Goal: Information Seeking & Learning: Learn about a topic

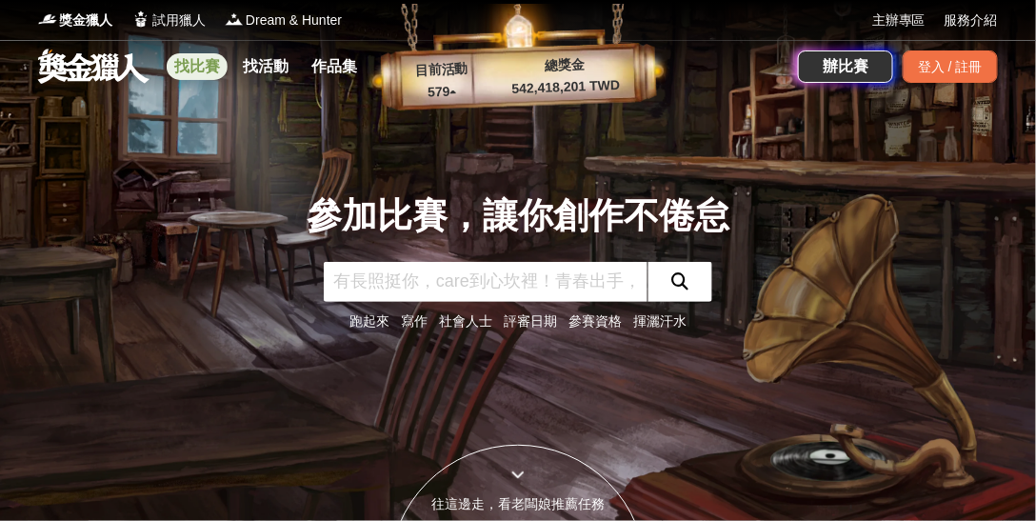
click at [190, 63] on link "找比賽" at bounding box center [197, 66] width 61 height 27
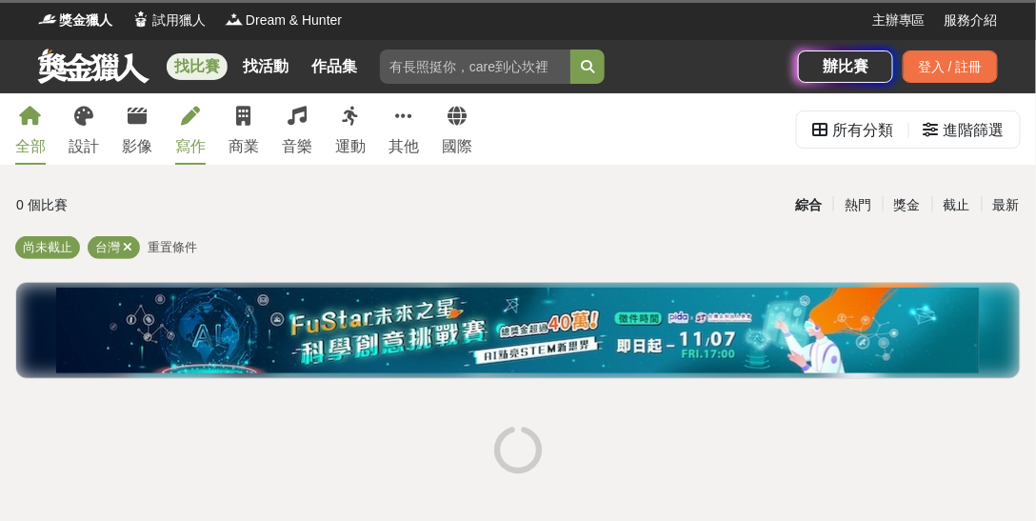
click at [196, 154] on div "寫作" at bounding box center [190, 146] width 30 height 23
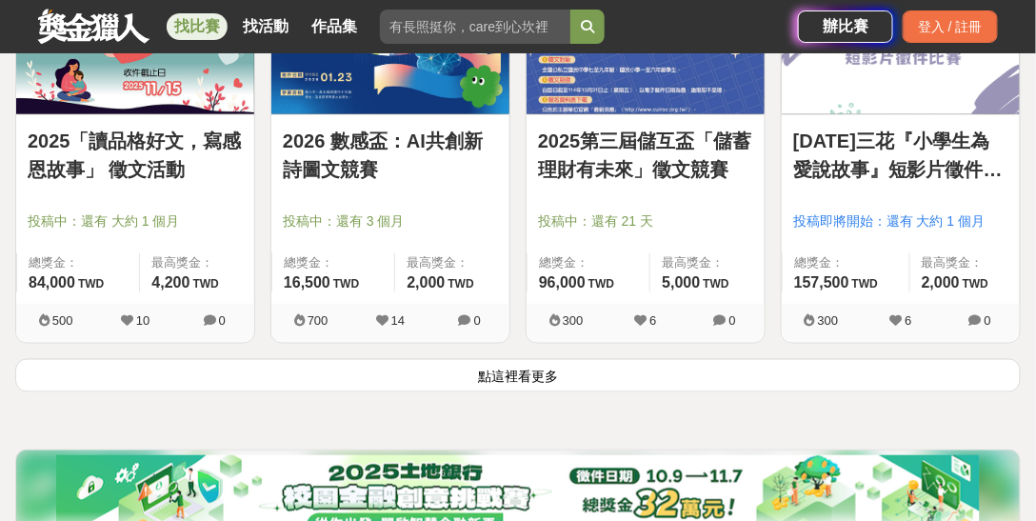
scroll to position [2419, 0]
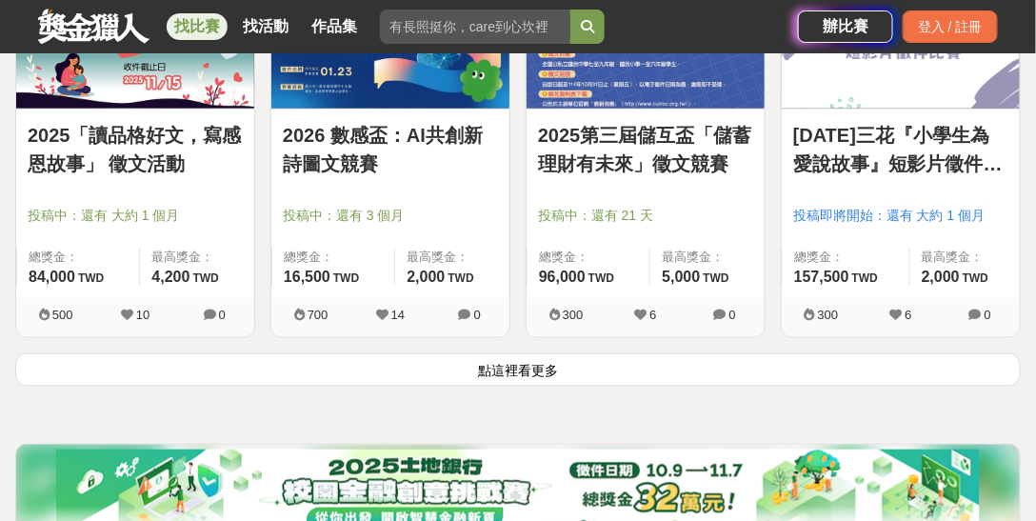
click at [500, 376] on button "點這裡看更多" at bounding box center [518, 369] width 1006 height 33
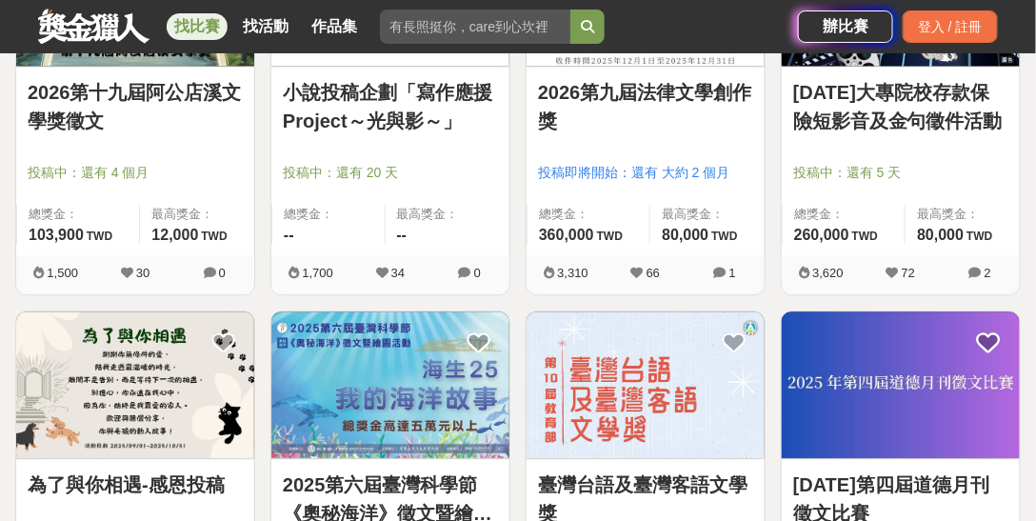
scroll to position [2852, 0]
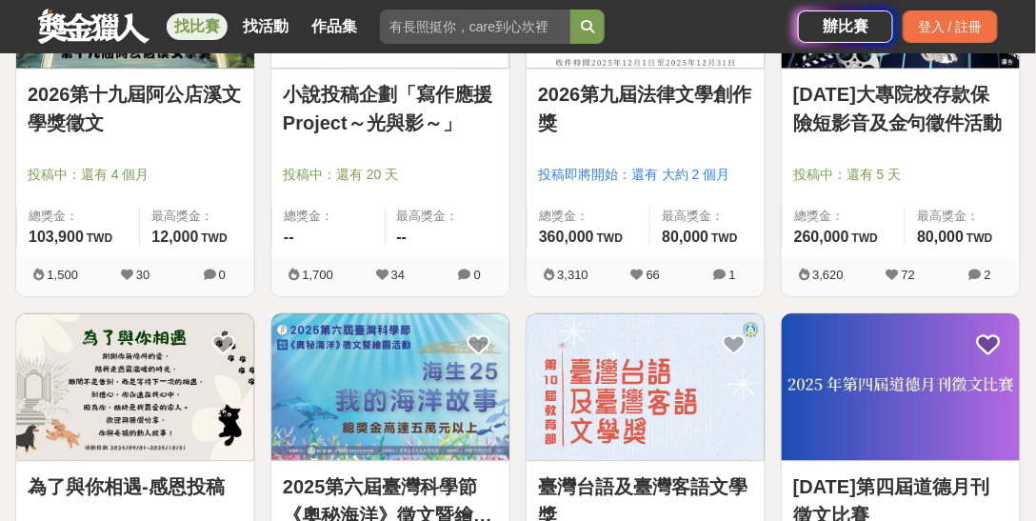
click at [175, 85] on link "2026第十九屆阿公店溪文學獎徵文" at bounding box center [135, 108] width 215 height 57
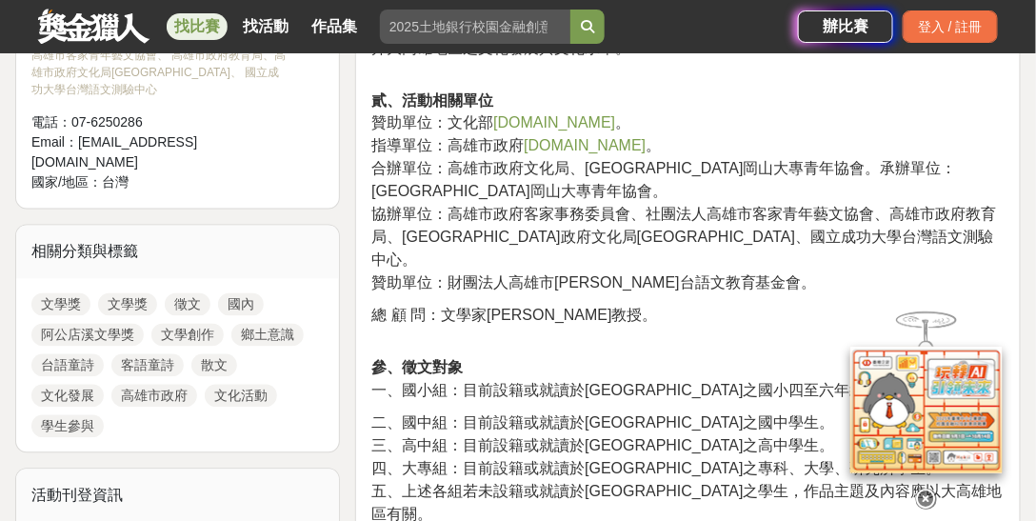
scroll to position [792, 0]
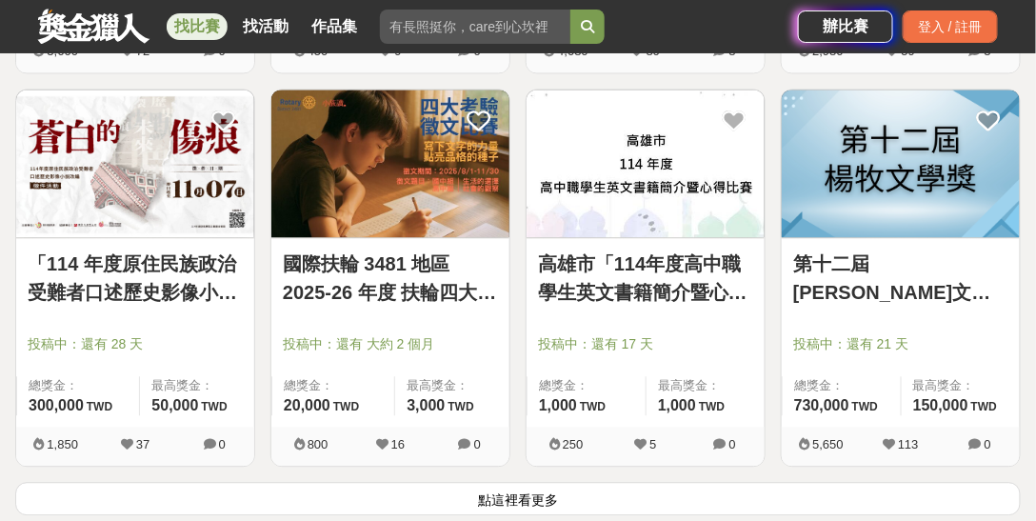
scroll to position [4681, 0]
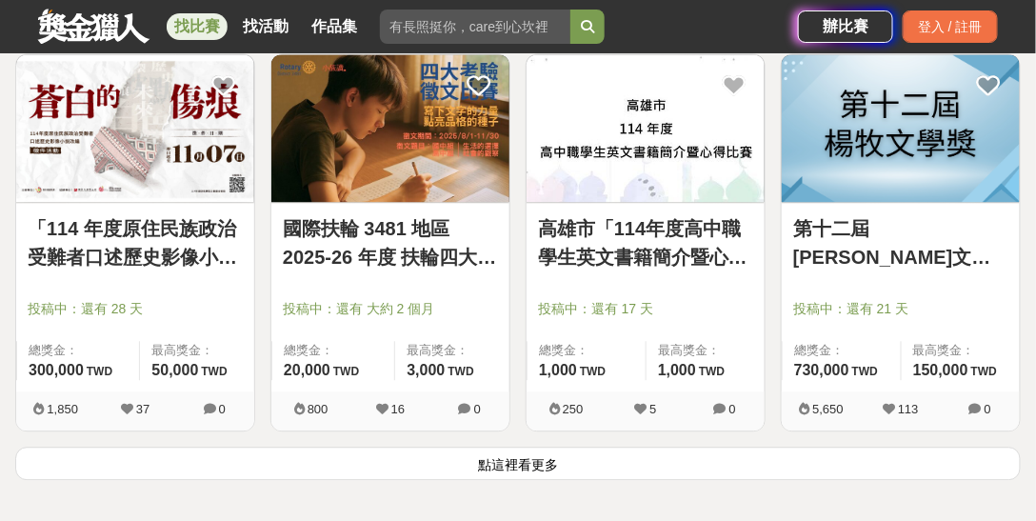
click at [529, 460] on button "點這裡看更多" at bounding box center [518, 463] width 1006 height 33
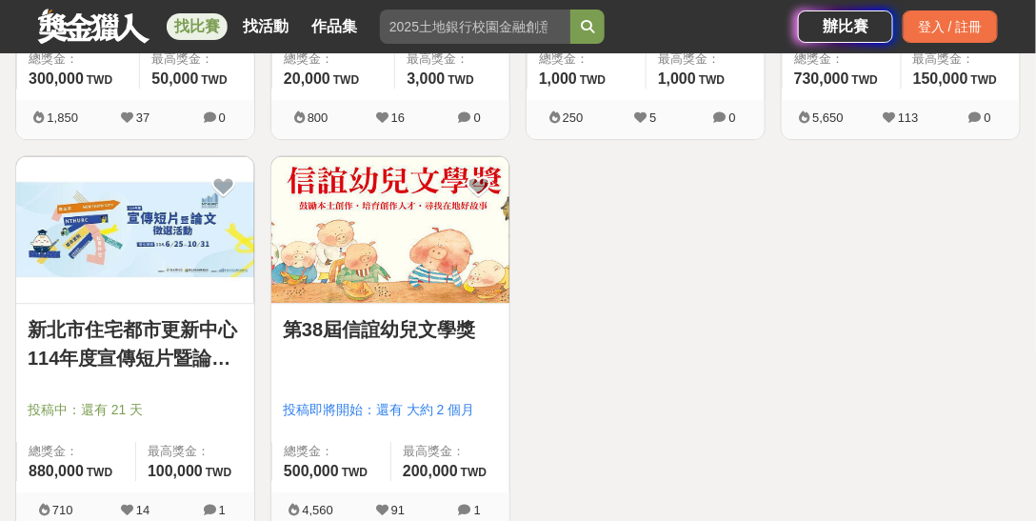
scroll to position [4988, 0]
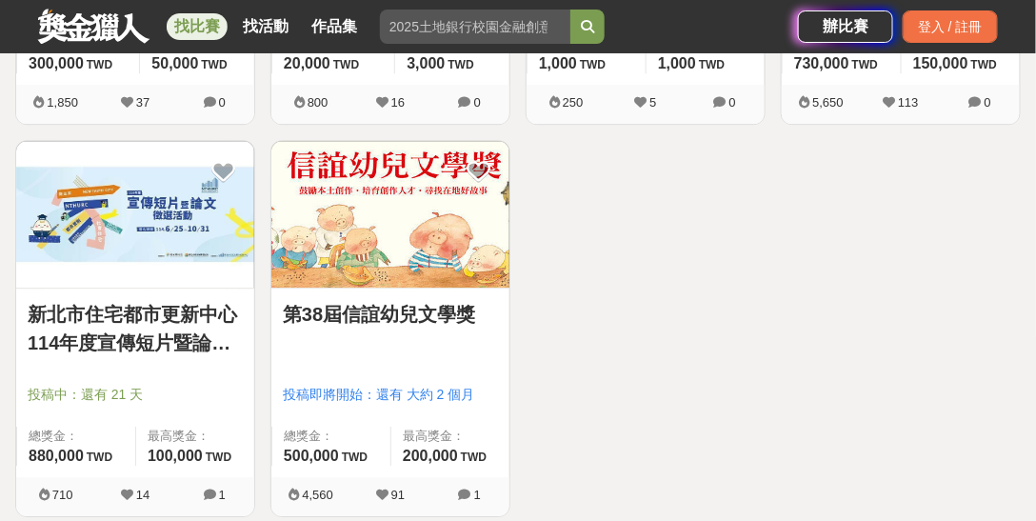
click at [396, 232] on img at bounding box center [390, 214] width 238 height 147
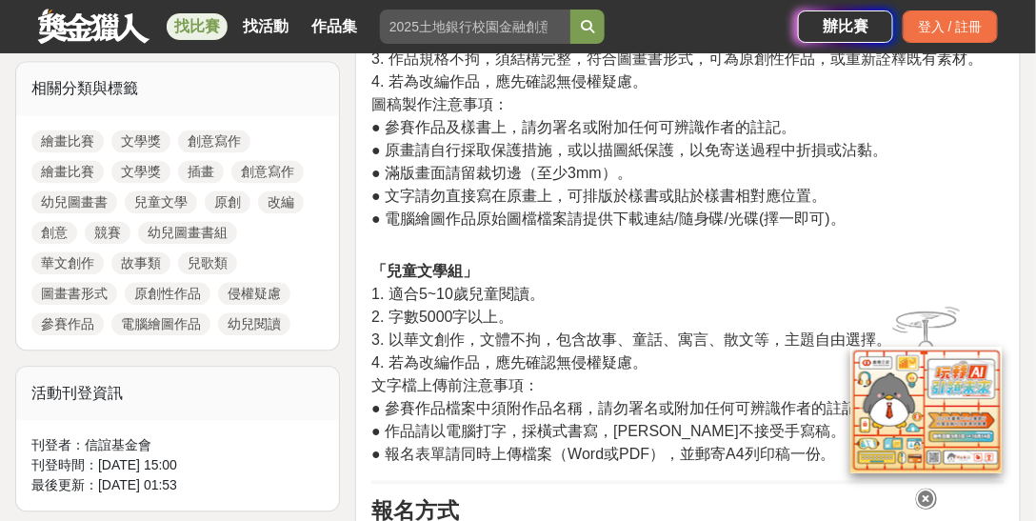
scroll to position [969, 0]
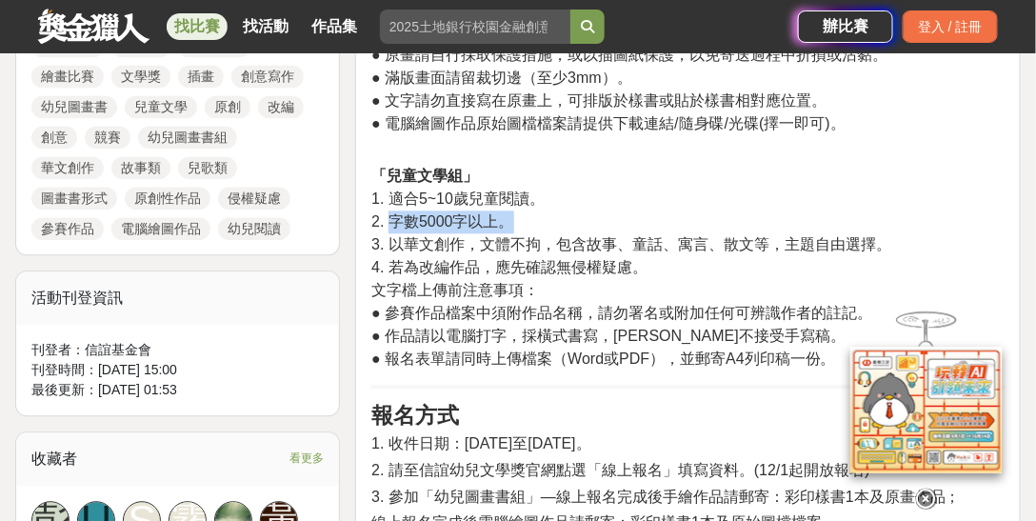
drag, startPoint x: 394, startPoint y: 216, endPoint x: 518, endPoint y: 220, distance: 123.9
click at [518, 220] on p "「兒童文學組」 1. 適合5~10歲兒童閱讀。 2. 字數5000字以上。 3. 以華文創作，文體不拘，包含故事、童話、寓言、散文等，主題自由選擇。 4. 若…" at bounding box center [687, 268] width 633 height 206
click at [550, 270] on span "4. 若為改編作品，應先確認無侵權疑慮。" at bounding box center [509, 267] width 276 height 16
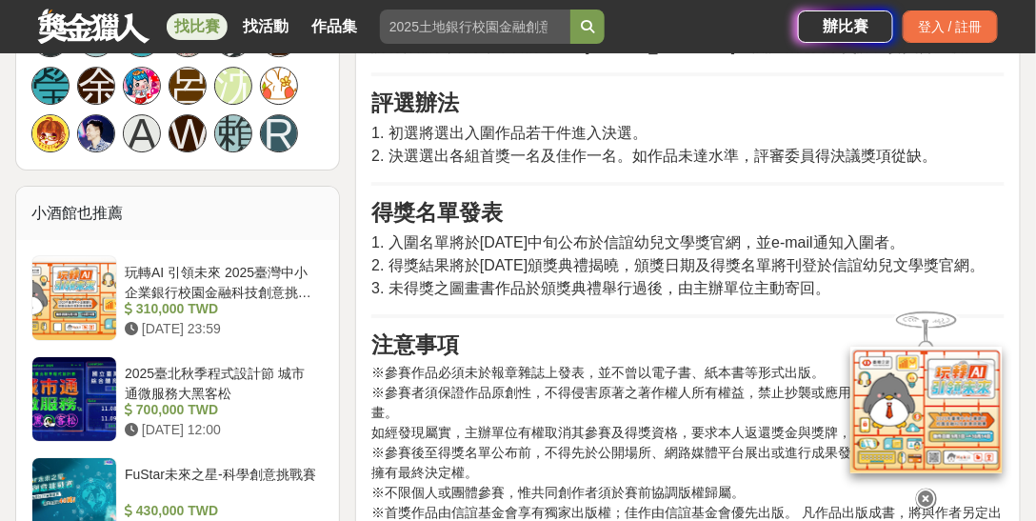
scroll to position [1499, 0]
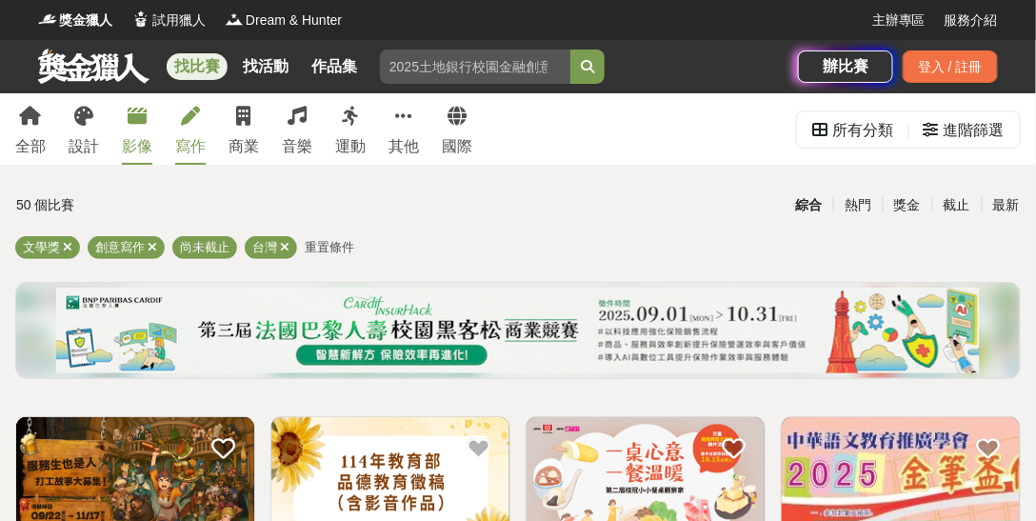
click at [137, 147] on div "影像" at bounding box center [137, 146] width 30 height 23
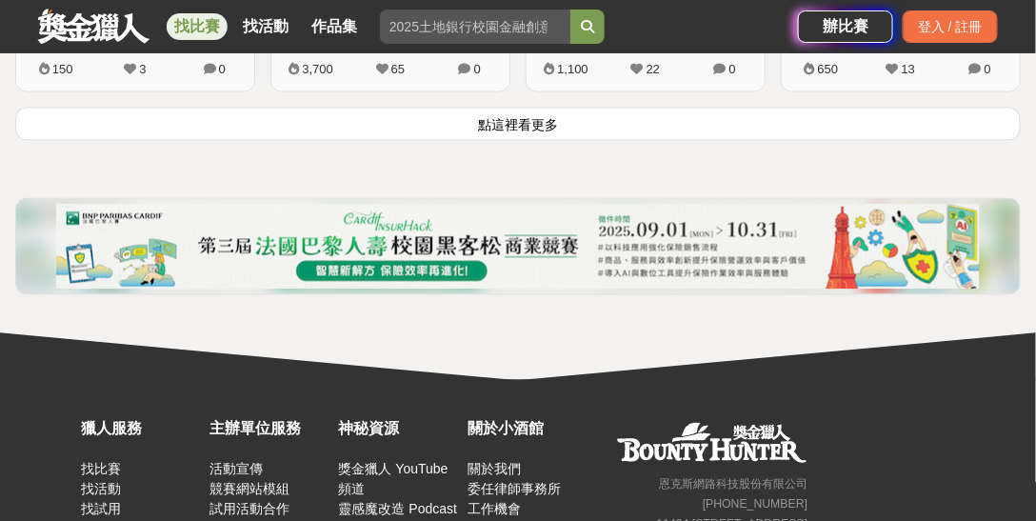
scroll to position [2685, 0]
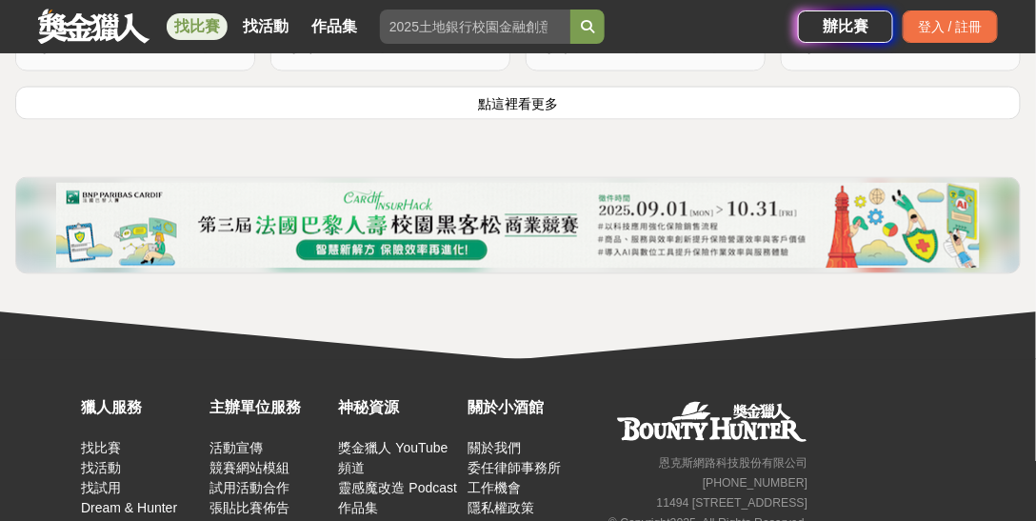
click at [497, 107] on button "點這裡看更多" at bounding box center [518, 103] width 1006 height 33
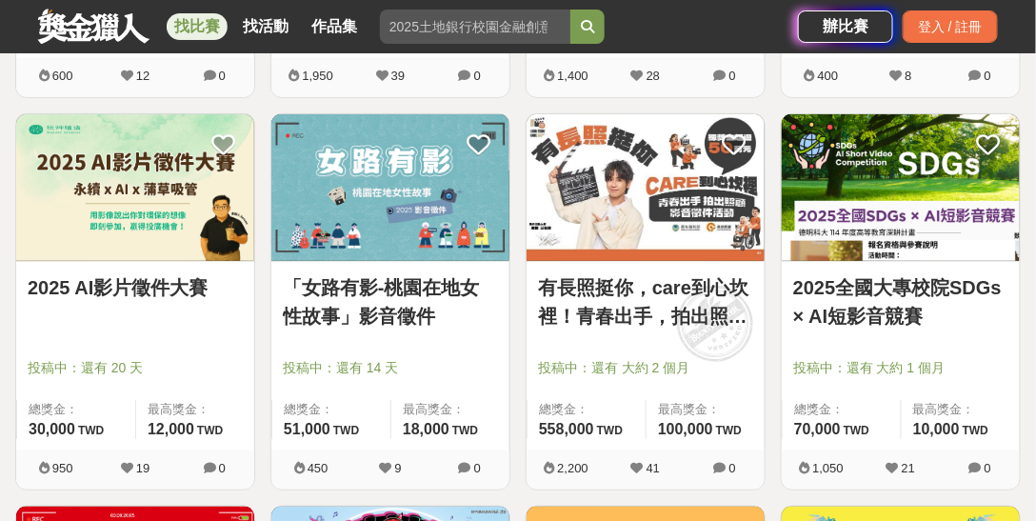
scroll to position [3961, 0]
